Goal: Task Accomplishment & Management: Complete application form

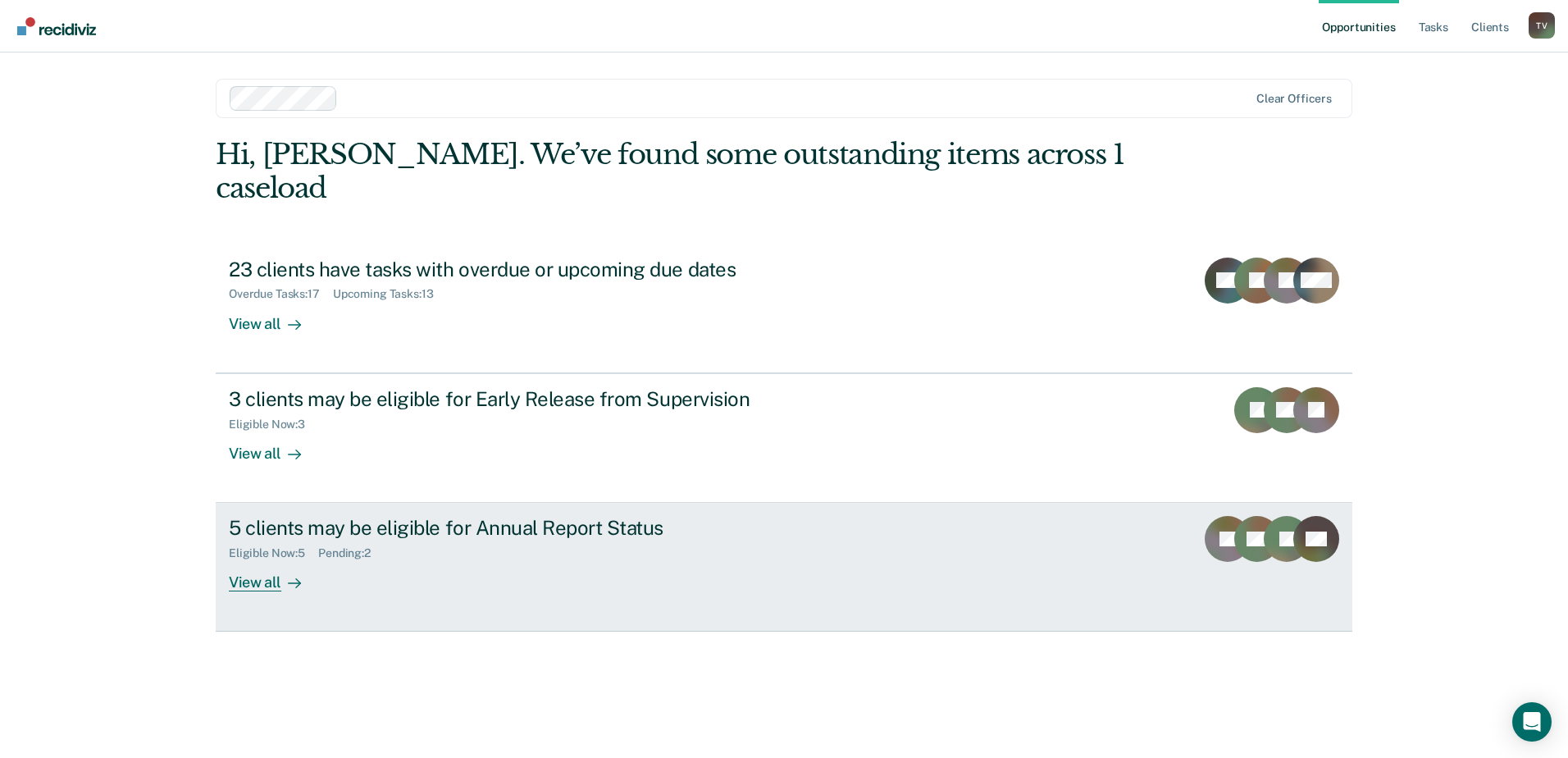
click at [324, 516] on div "5 clients may be eligible for Annual Report Status" at bounding box center [517, 528] width 576 height 24
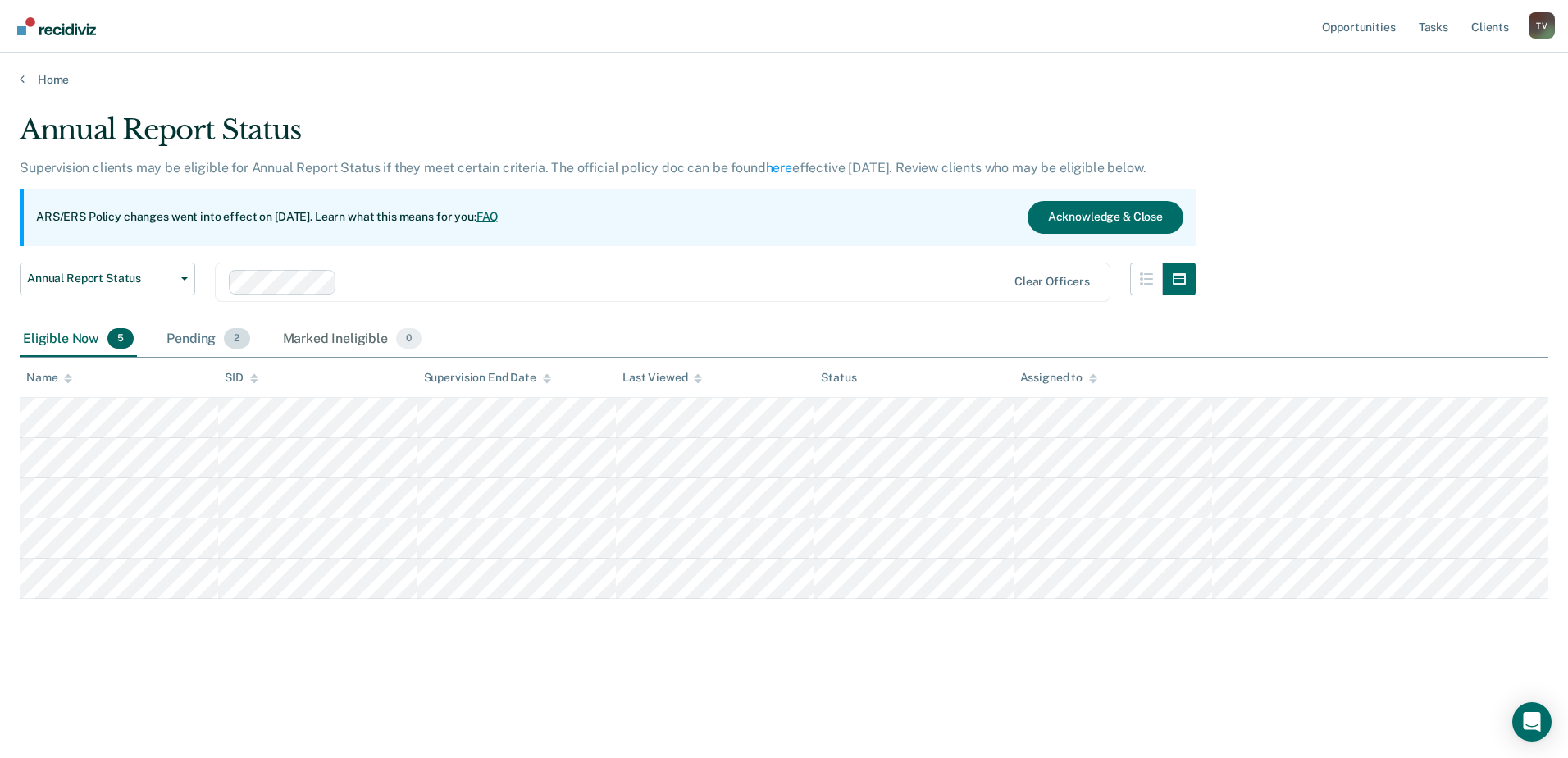
click at [169, 335] on div "Pending 2" at bounding box center [208, 340] width 89 height 36
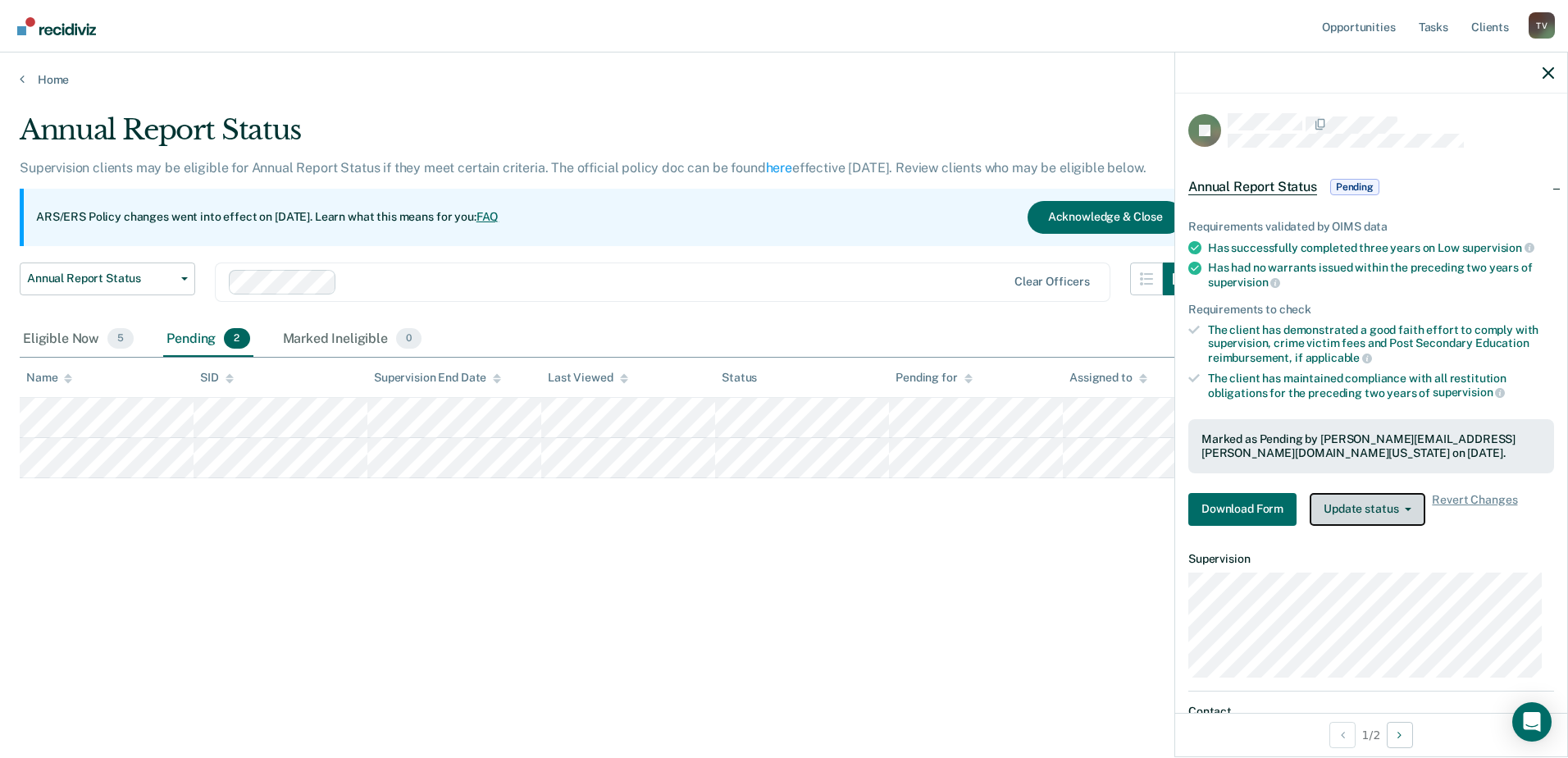
click at [1355, 505] on button "Update status" at bounding box center [1367, 509] width 116 height 33
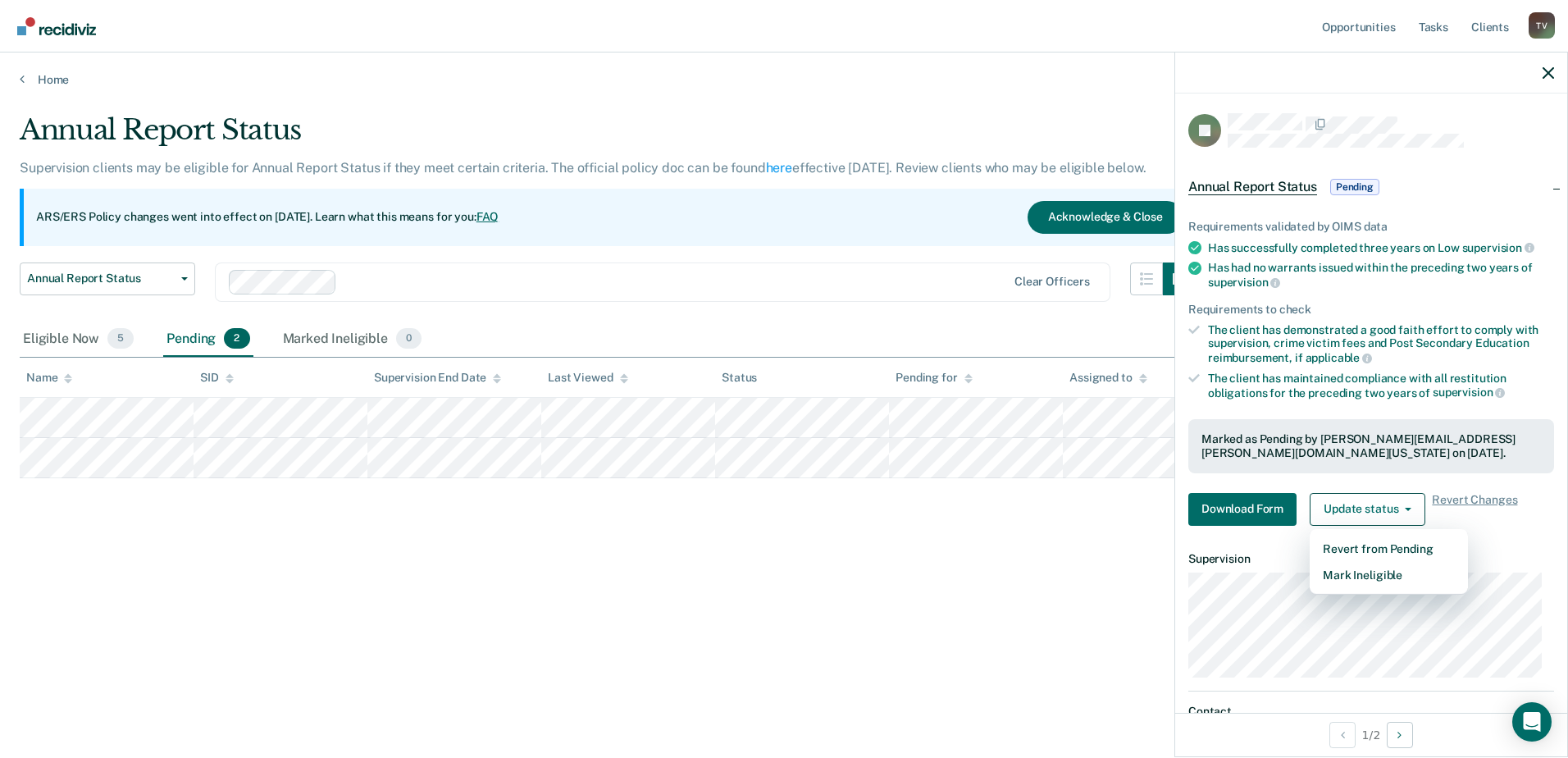
click at [1064, 589] on div "Annual Report Status Supervision clients may be eligible for Annual Report Stat…" at bounding box center [784, 374] width 1529 height 522
click at [1551, 69] on icon "button" at bounding box center [1547, 72] width 12 height 12
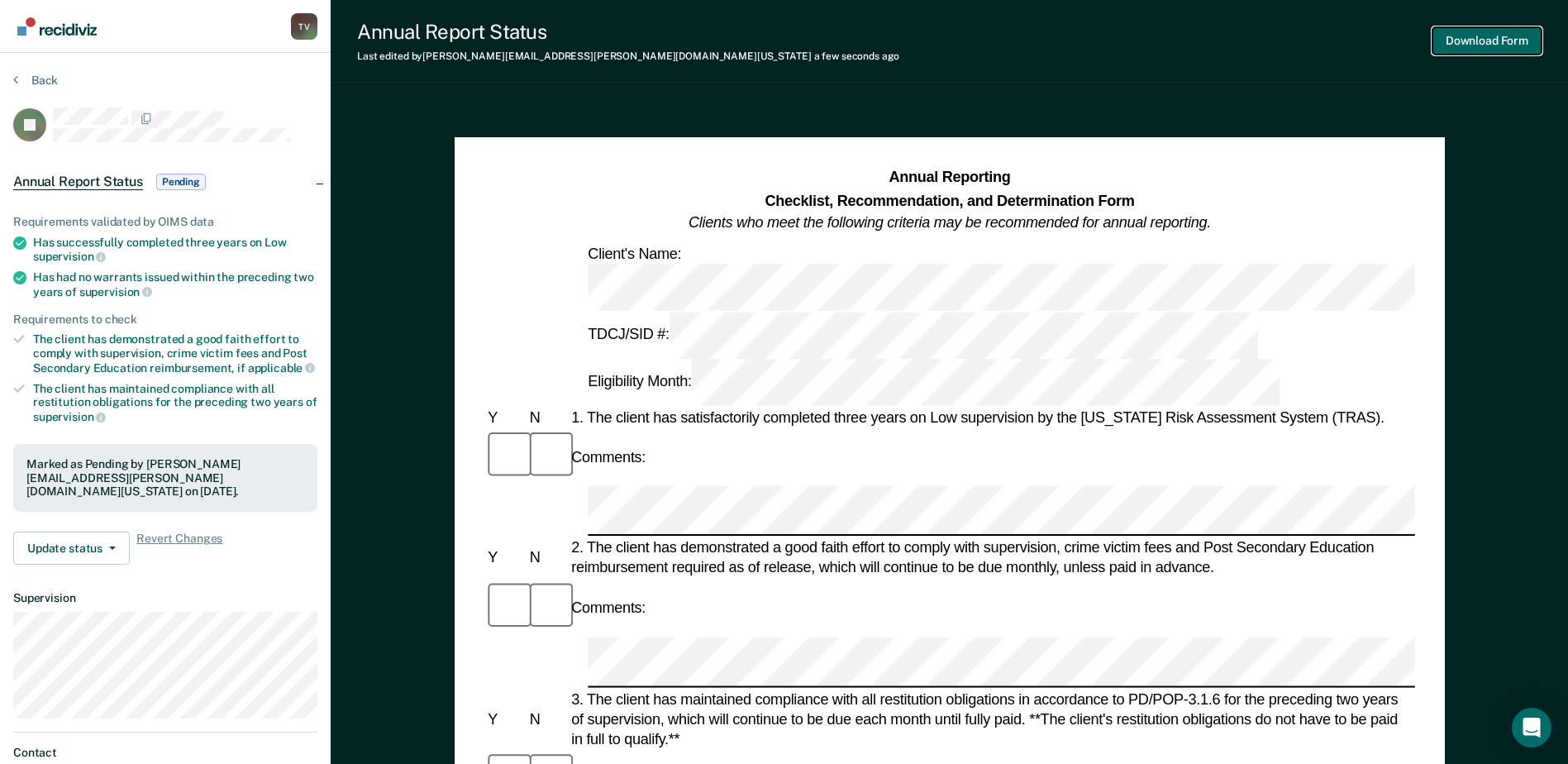
click at [1492, 49] on button "Download Form" at bounding box center [1486, 40] width 109 height 27
